Goal: Transaction & Acquisition: Obtain resource

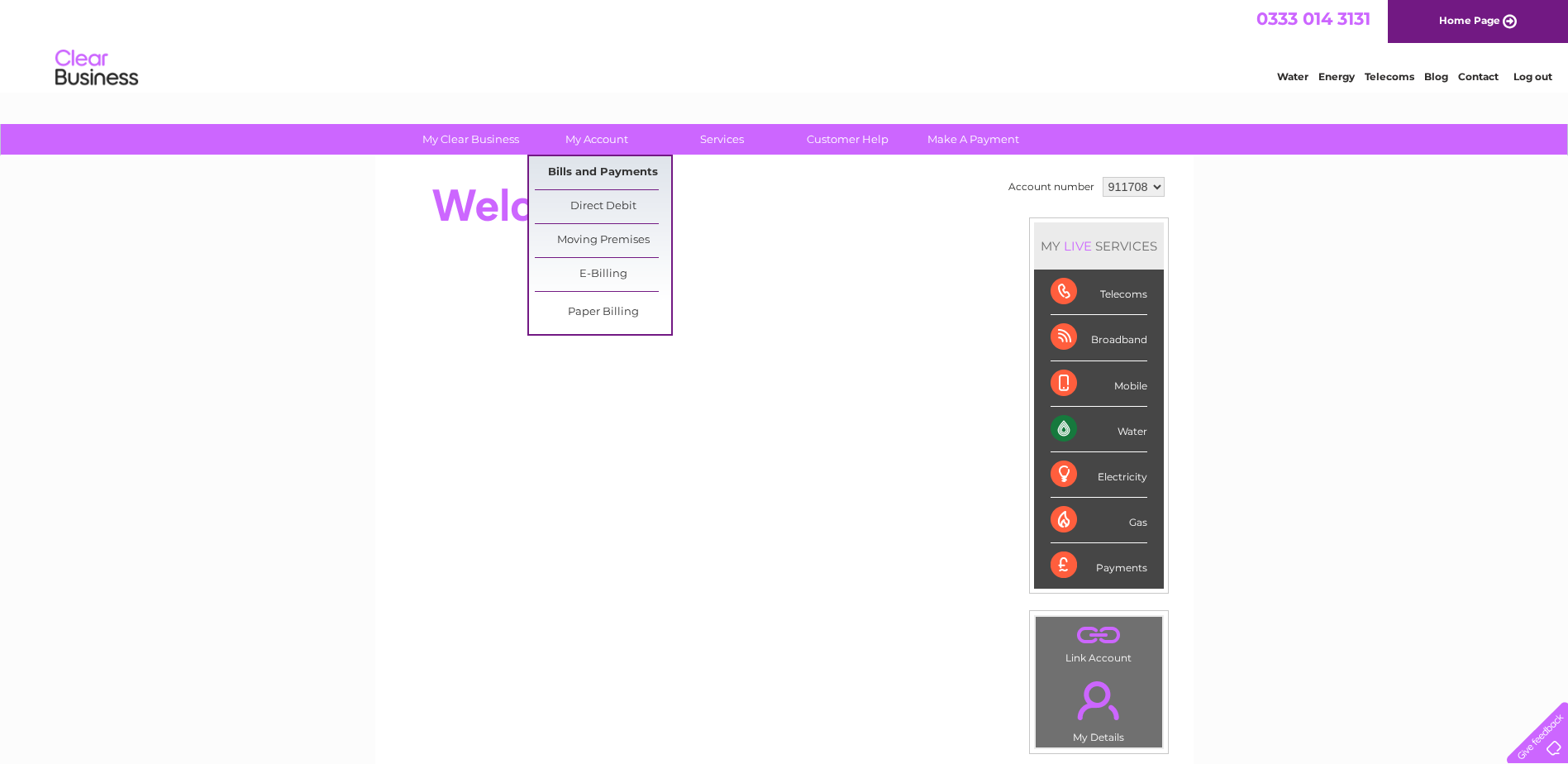
click at [598, 168] on link "Bills and Payments" at bounding box center [602, 173] width 136 height 34
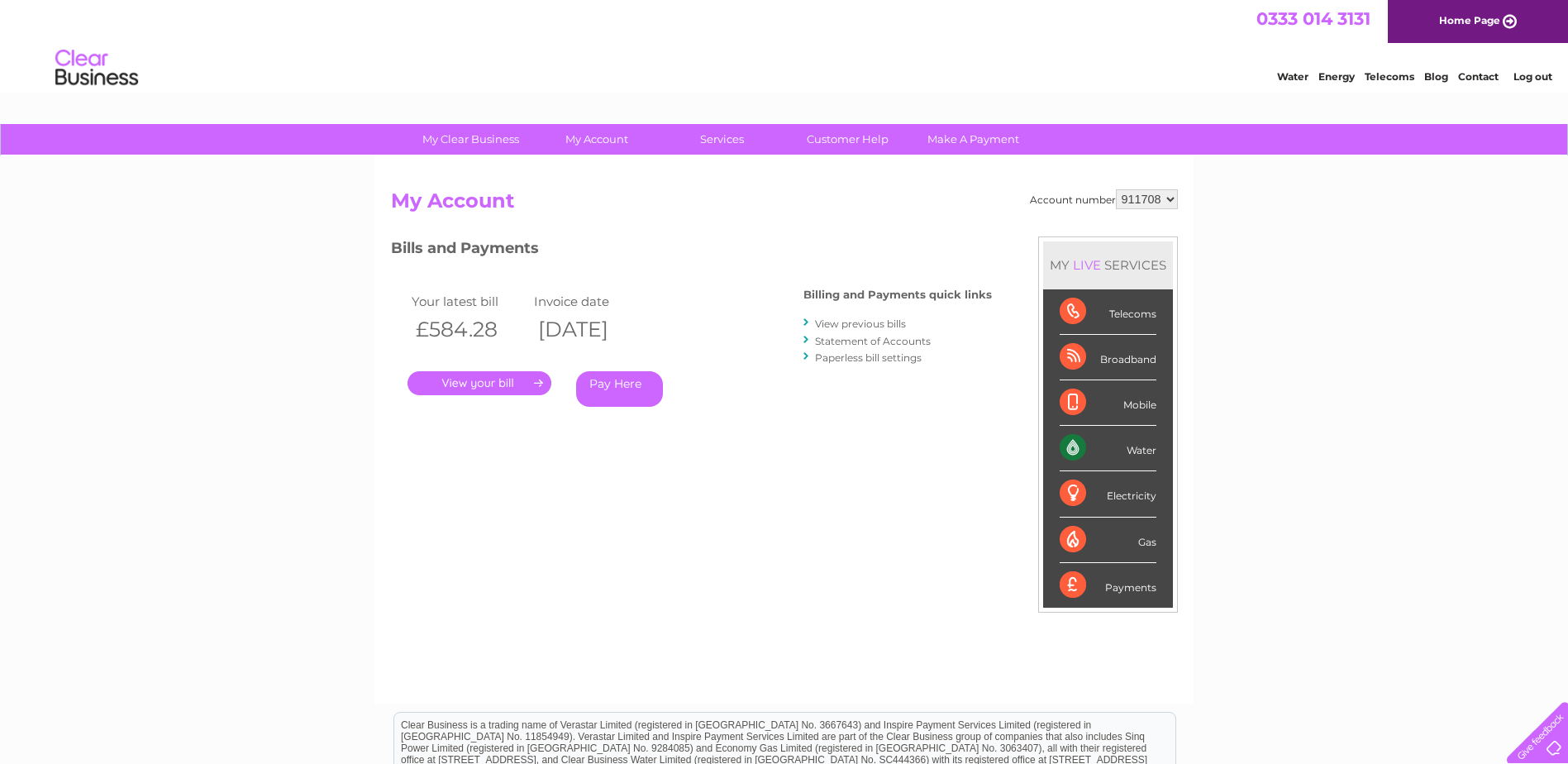
click at [527, 378] on link "." at bounding box center [480, 384] width 143 height 24
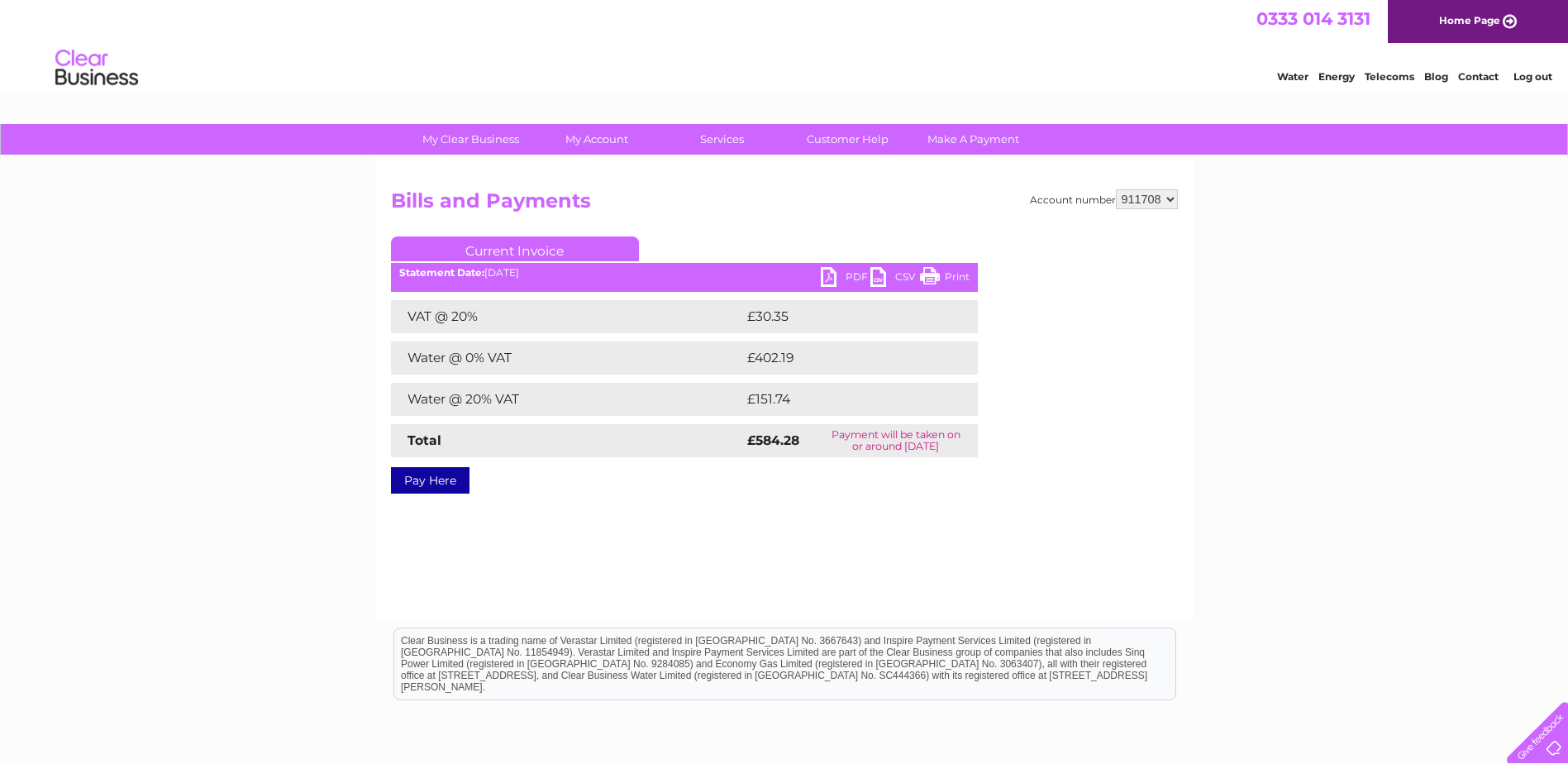
click at [842, 277] on link "PDF" at bounding box center [845, 280] width 49 height 24
click at [722, 26] on div "0333 014 3131 Home Page" at bounding box center [784, 21] width 1568 height 43
